Goal: Complete application form: Complete application form

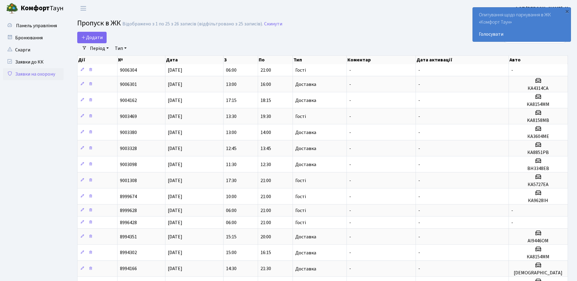
select select "25"
click at [91, 37] on span "Додати" at bounding box center [92, 37] width 22 height 7
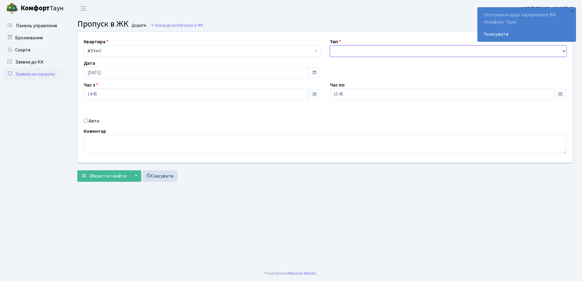
click at [360, 51] on select "- Доставка Таксі Гості Сервіс" at bounding box center [448, 51] width 237 height 12
select select "1"
click at [330, 45] on select "- Доставка Таксі Гості Сервіс" at bounding box center [448, 51] width 237 height 12
click at [84, 121] on input "Авто" at bounding box center [86, 121] width 4 height 4
checkbox input "true"
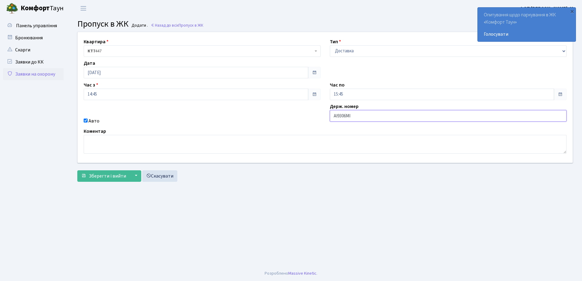
click at [350, 116] on input "АІ9306МІ" at bounding box center [448, 116] width 237 height 12
type input "АІ9306нІ"
click at [77, 171] on button "Зберегти і вийти" at bounding box center [103, 177] width 53 height 12
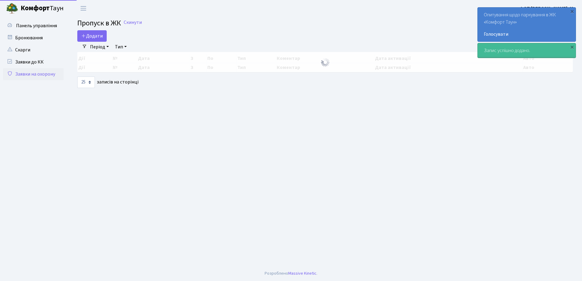
select select "25"
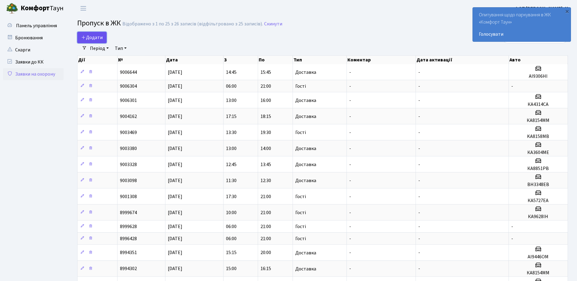
click at [101, 38] on span "Додати" at bounding box center [92, 37] width 22 height 7
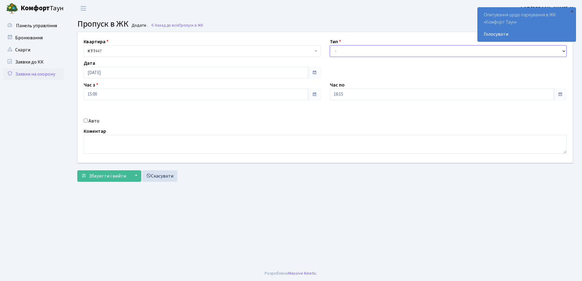
click at [353, 49] on select "- Доставка Таксі Гості Сервіс" at bounding box center [448, 51] width 237 height 12
select select "1"
click at [330, 45] on select "- Доставка Таксі Гості Сервіс" at bounding box center [448, 51] width 237 height 12
click at [86, 121] on input "Авто" at bounding box center [86, 121] width 4 height 4
checkbox input "true"
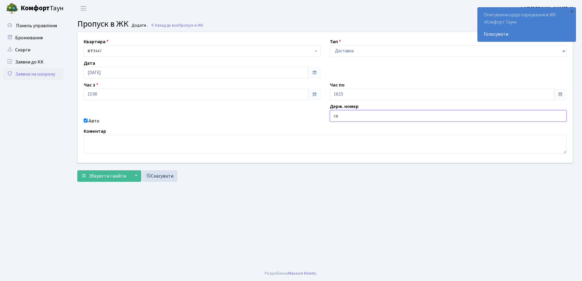
type input "св6843ва"
click at [98, 178] on span "Зберегти і вийти" at bounding box center [107, 176] width 37 height 7
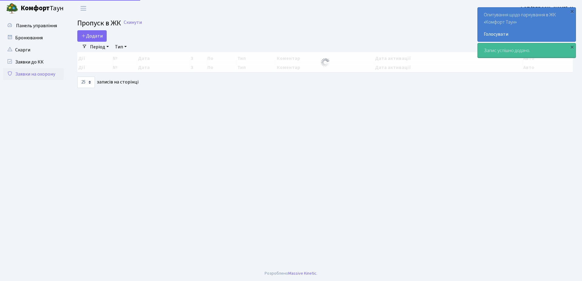
select select "25"
